Goal: Information Seeking & Learning: Learn about a topic

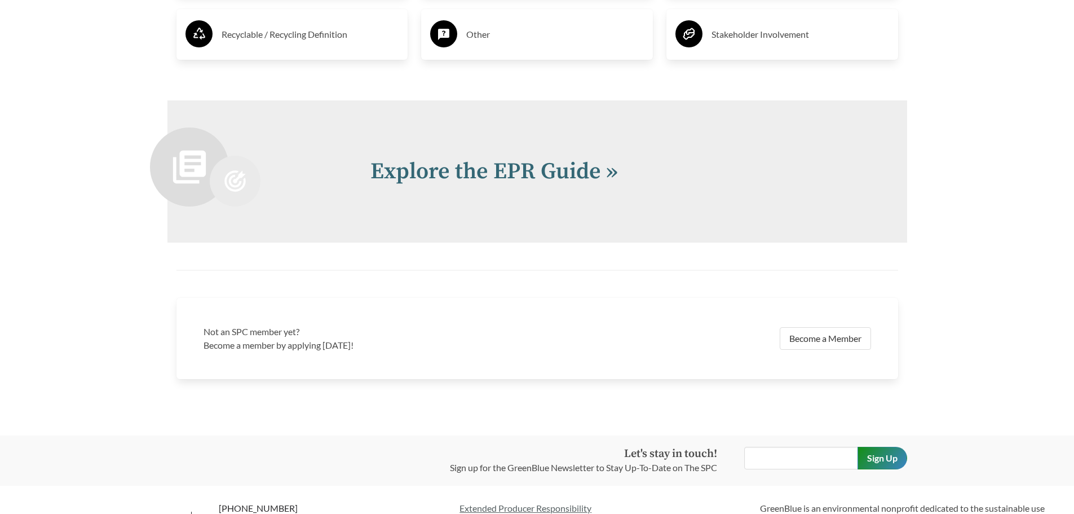
scroll to position [2489, 0]
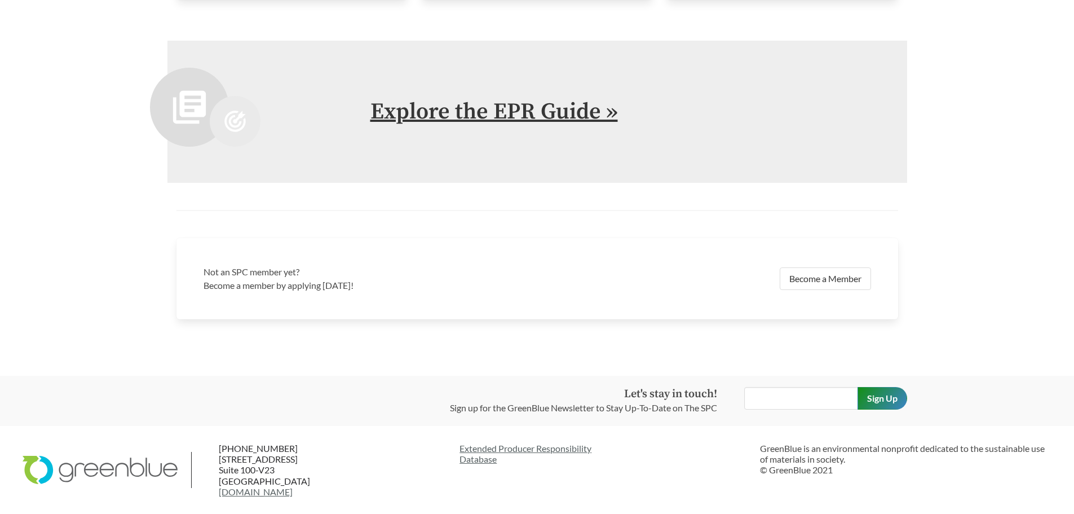
click at [468, 111] on link "Explore the EPR Guide »" at bounding box center [495, 112] width 248 height 28
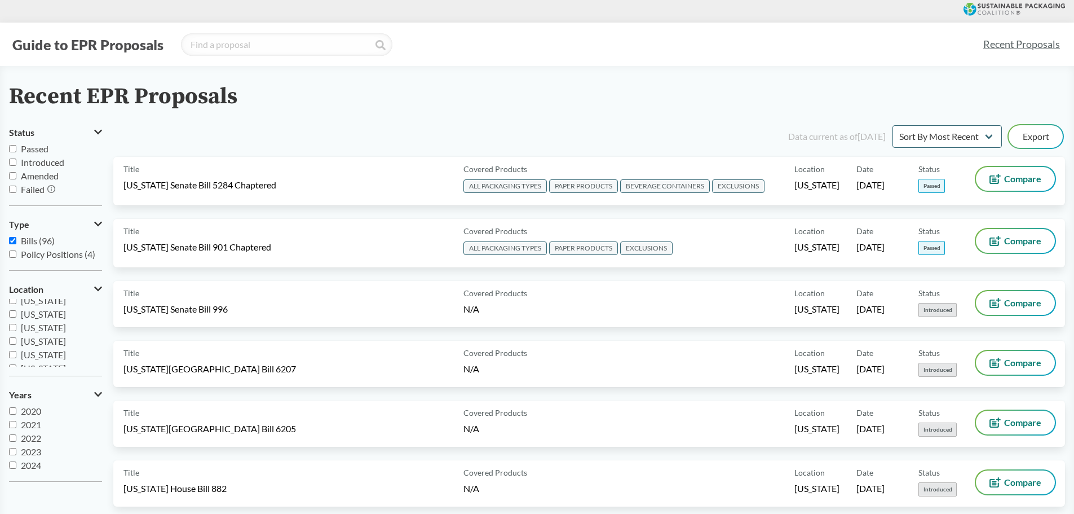
scroll to position [184, 0]
click at [11, 323] on input "[US_STATE]" at bounding box center [12, 323] width 7 height 7
checkbox input "true"
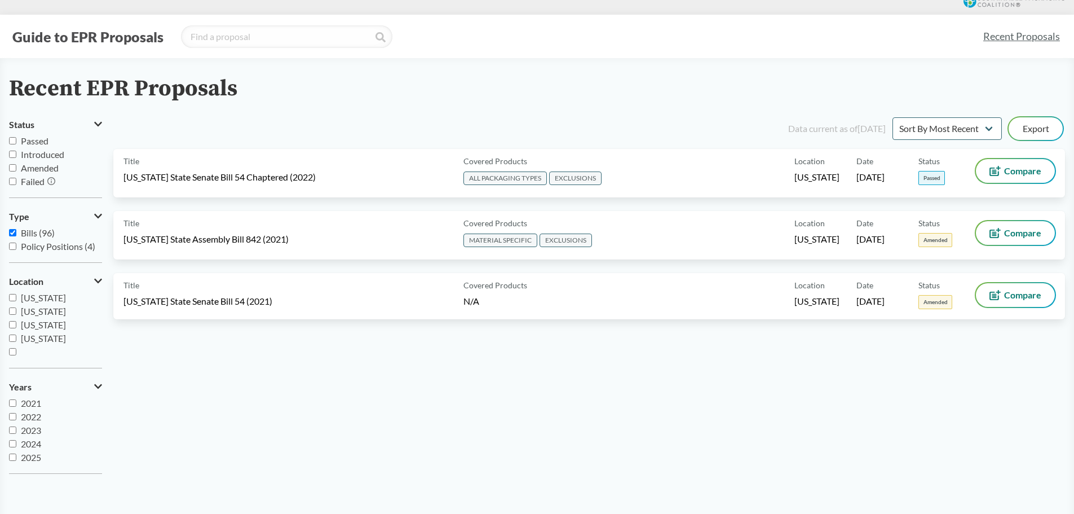
scroll to position [0, 0]
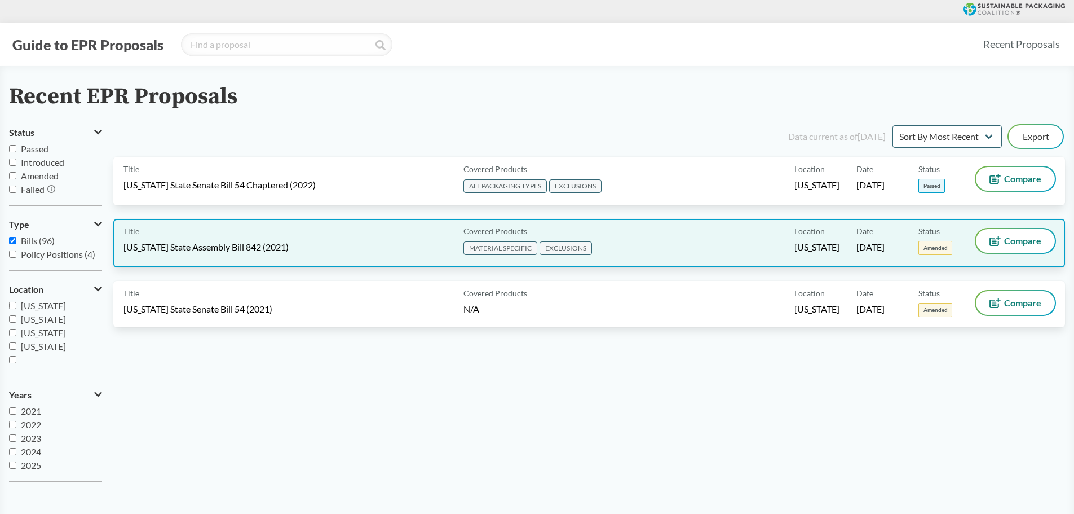
click at [155, 249] on span "[US_STATE] State Assembly Bill 842 (2021)" at bounding box center [206, 247] width 165 height 12
